Goal: Transaction & Acquisition: Subscribe to service/newsletter

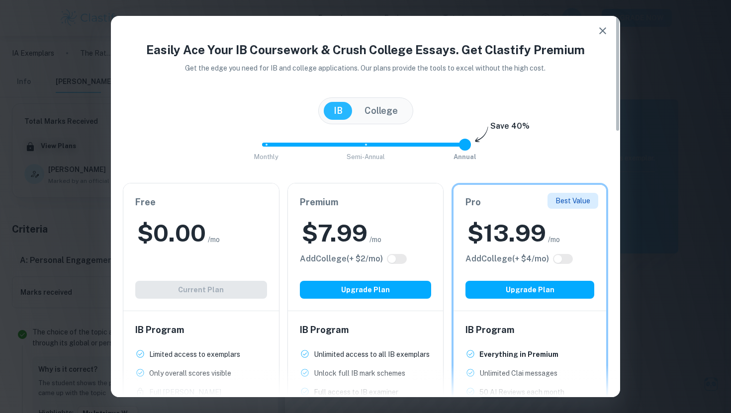
scroll to position [574, 0]
click at [223, 290] on div "Free $ 0.00 /mo Add College (+ $ 2 /mo) Current Plan" at bounding box center [201, 246] width 156 height 127
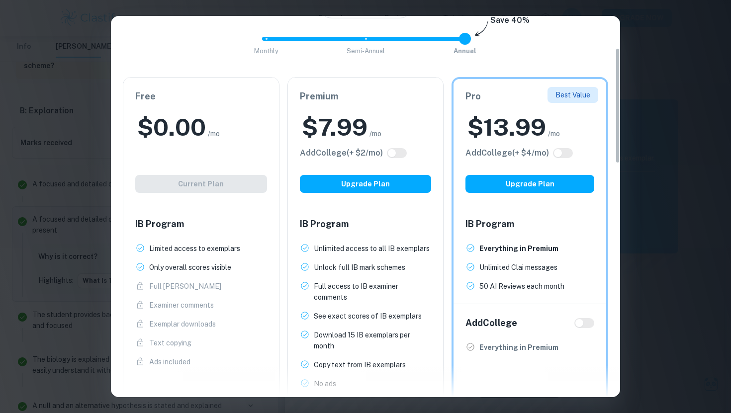
scroll to position [0, 0]
click at [626, 18] on div "Easily Ace Your IB Coursework & Crush College Essays. Get Clastify Premium Get …" at bounding box center [365, 206] width 731 height 413
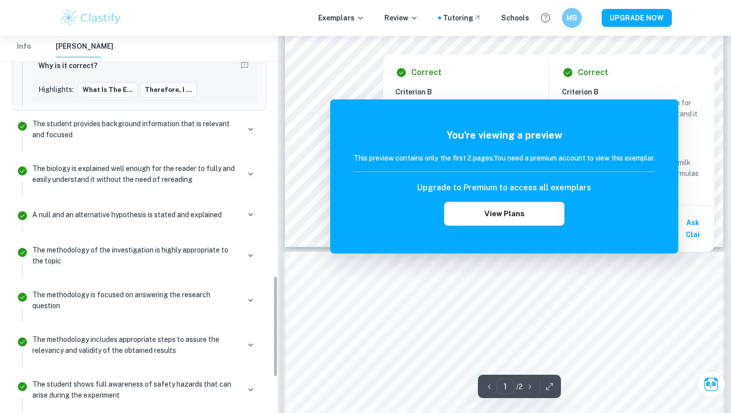
scroll to position [1022, 0]
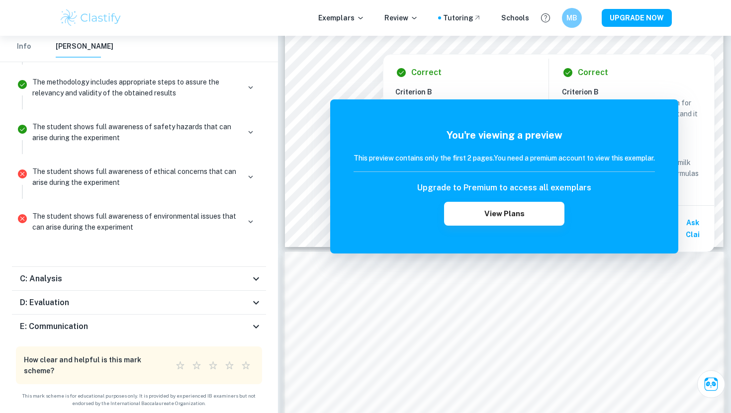
click at [255, 280] on icon at bounding box center [256, 278] width 6 height 3
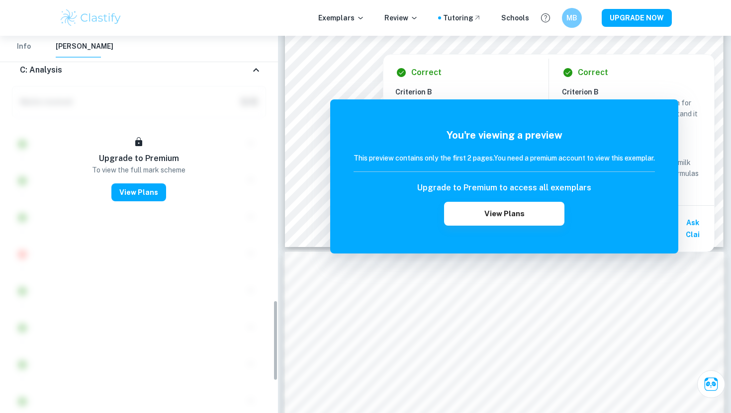
scroll to position [1144, 0]
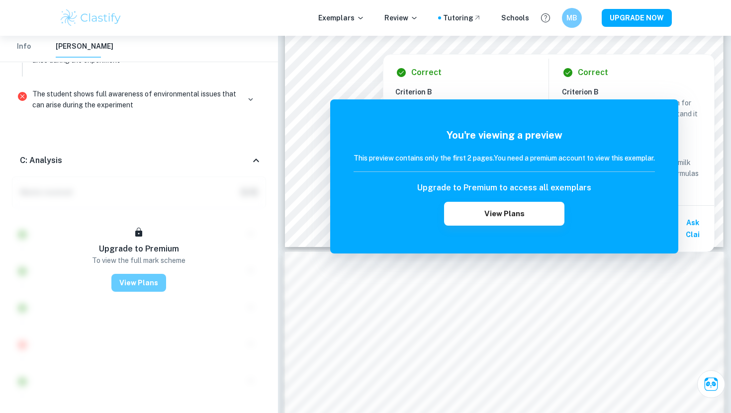
click at [123, 286] on button "View Plans" at bounding box center [138, 283] width 55 height 18
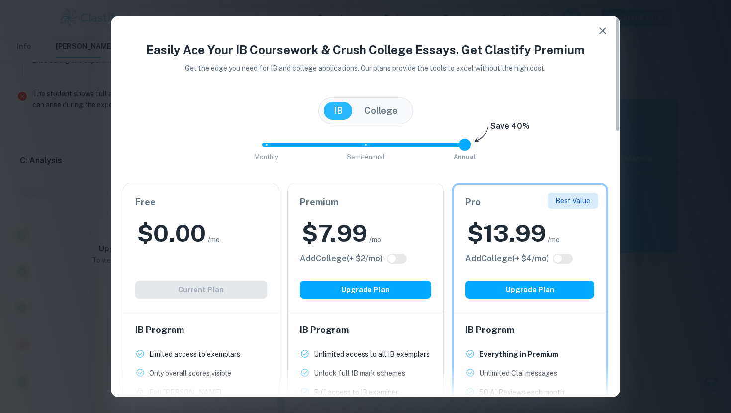
click at [169, 300] on div "Free $ 0.00 /mo Add College (+ $ 2 /mo) Current Plan" at bounding box center [201, 246] width 156 height 127
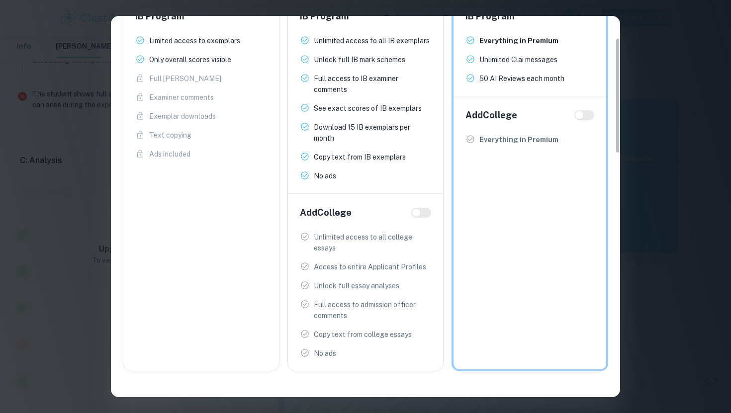
scroll to position [0, 0]
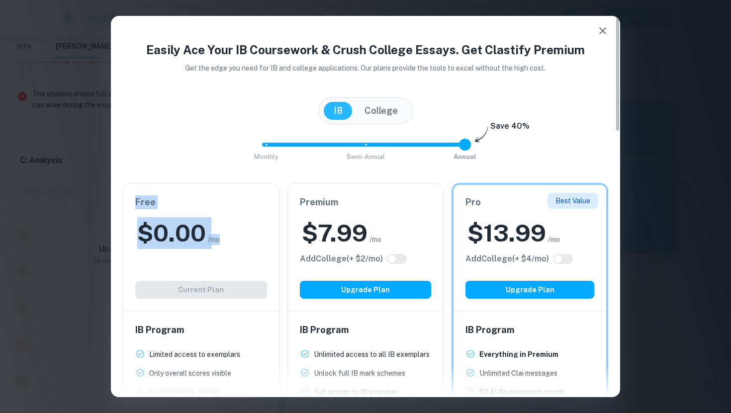
click at [378, 118] on button "College" at bounding box center [380, 111] width 53 height 18
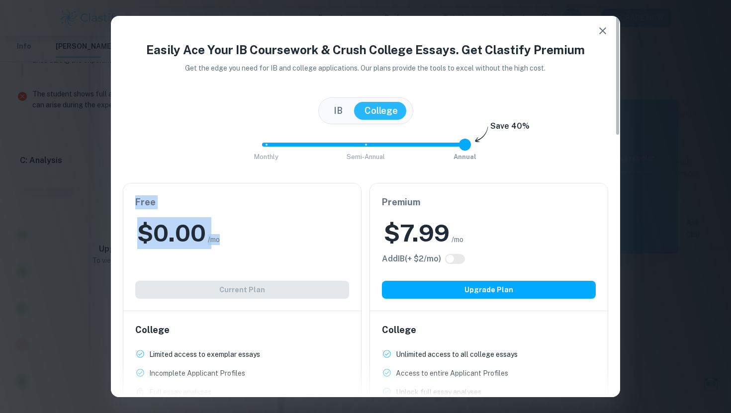
click at [339, 109] on button "IB" at bounding box center [338, 111] width 29 height 18
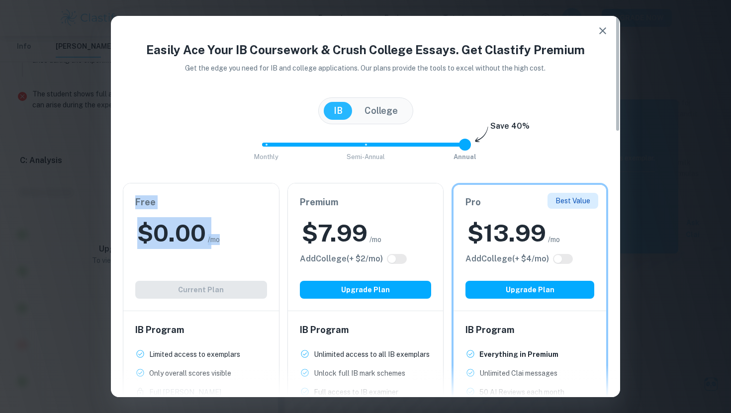
click at [376, 108] on button "College" at bounding box center [380, 111] width 53 height 18
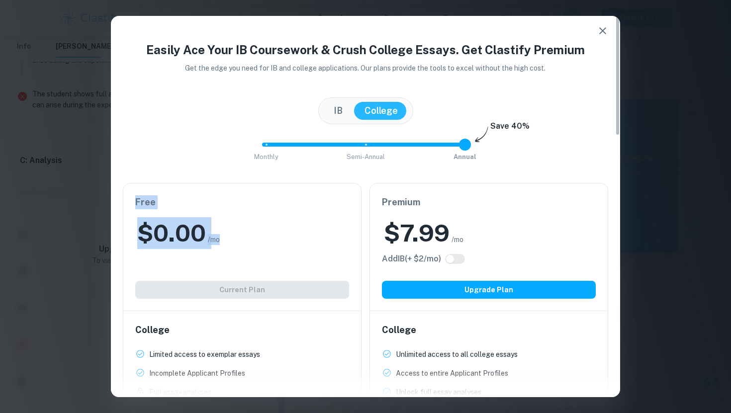
click at [341, 109] on button "IB" at bounding box center [338, 111] width 29 height 18
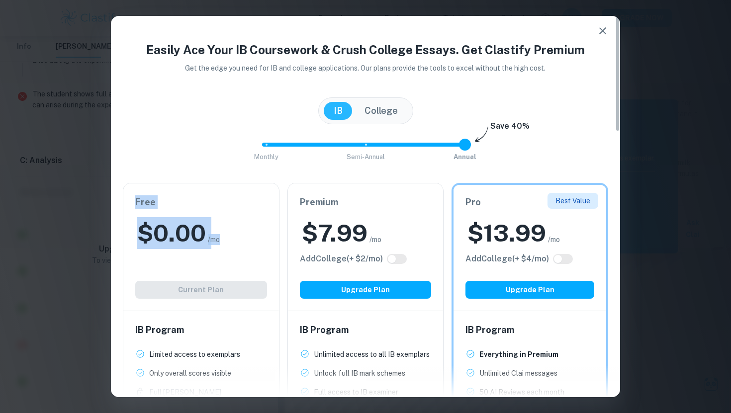
click at [604, 27] on icon "button" at bounding box center [602, 31] width 12 height 12
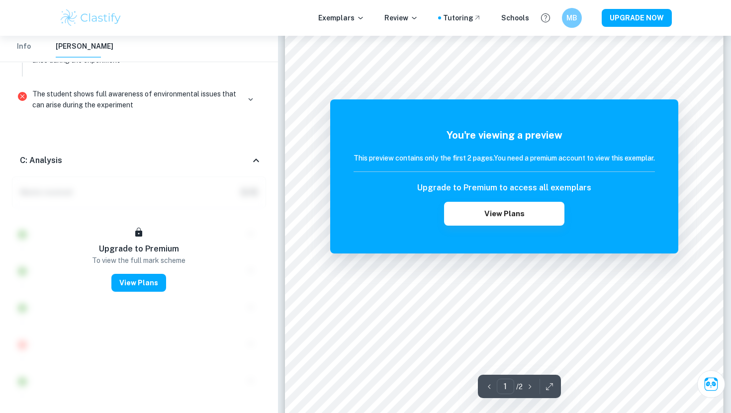
scroll to position [160, 0]
